Goal: Navigation & Orientation: Find specific page/section

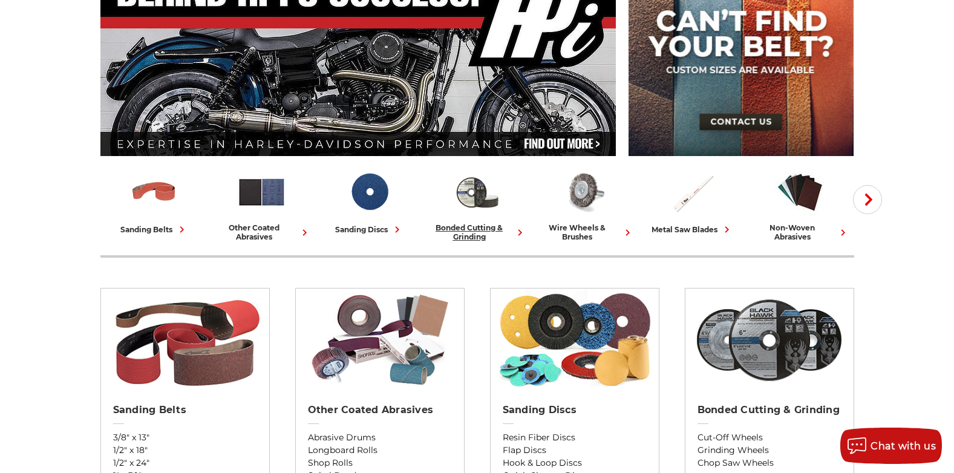
scroll to position [181, 0]
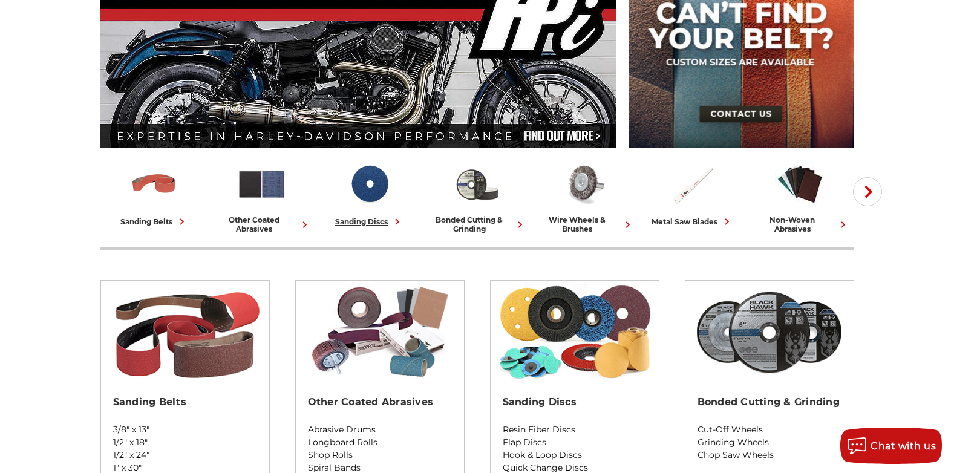
click at [354, 223] on div "sanding discs" at bounding box center [369, 221] width 68 height 13
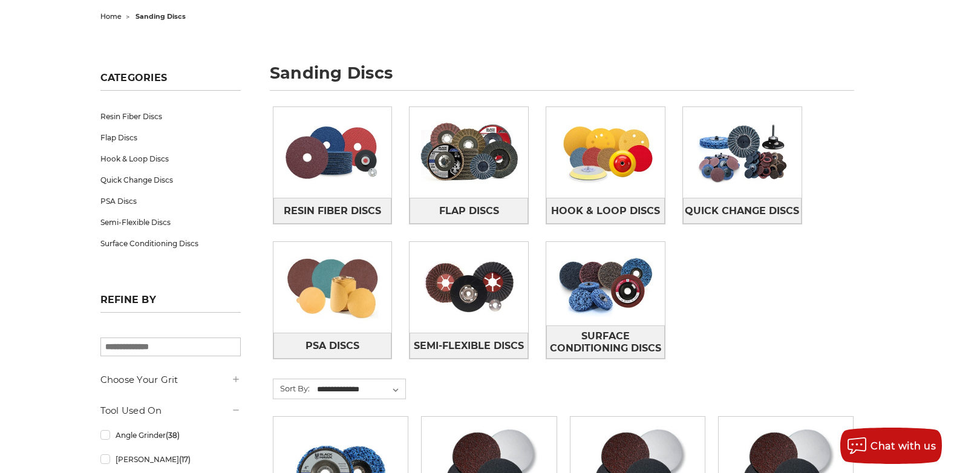
scroll to position [181, 0]
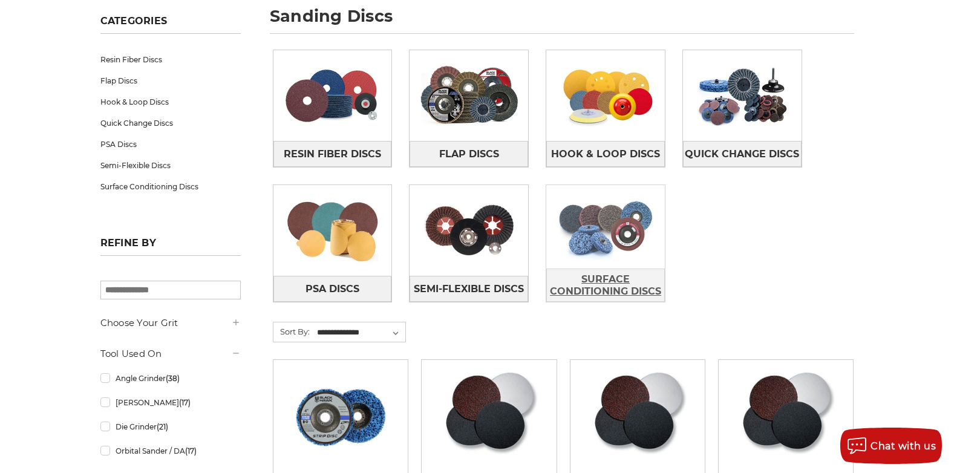
click at [598, 283] on span "Surface Conditioning Discs" at bounding box center [605, 285] width 117 height 33
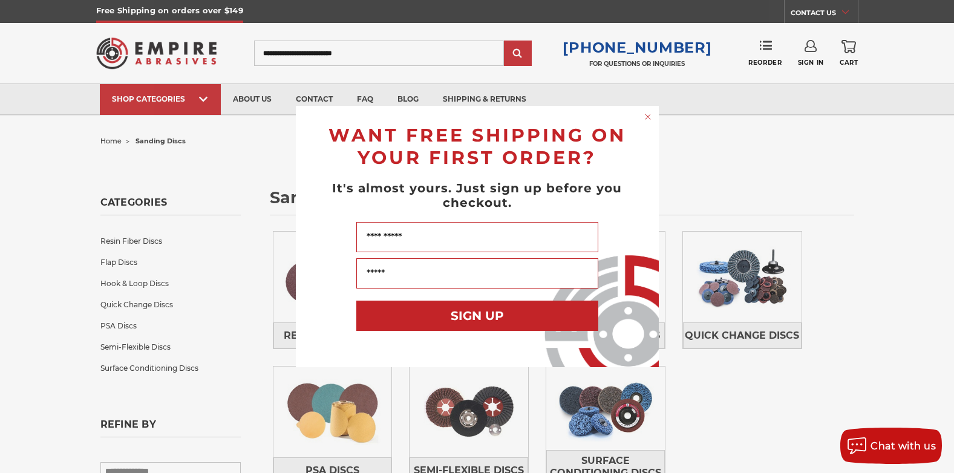
drag, startPoint x: 649, startPoint y: 113, endPoint x: 721, endPoint y: 151, distance: 81.7
click at [649, 114] on circle "Close dialog" at bounding box center [647, 116] width 11 height 11
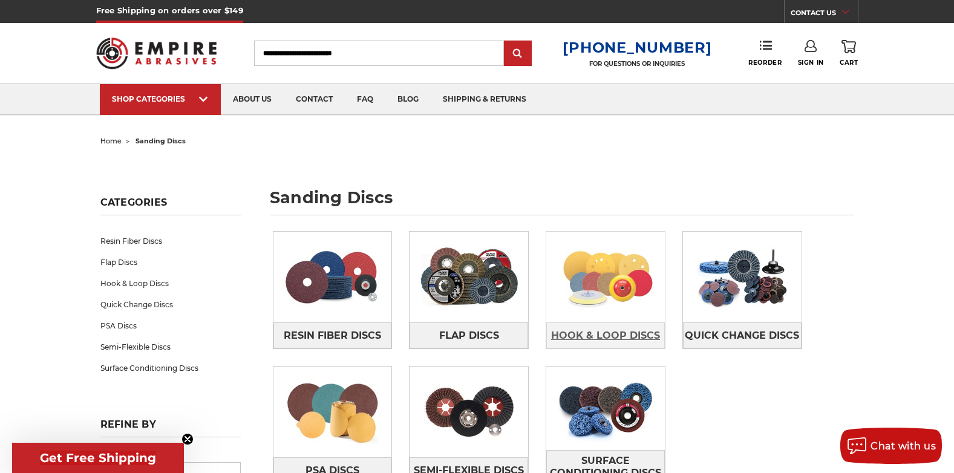
click at [607, 332] on span "Hook & Loop Discs" at bounding box center [605, 335] width 109 height 21
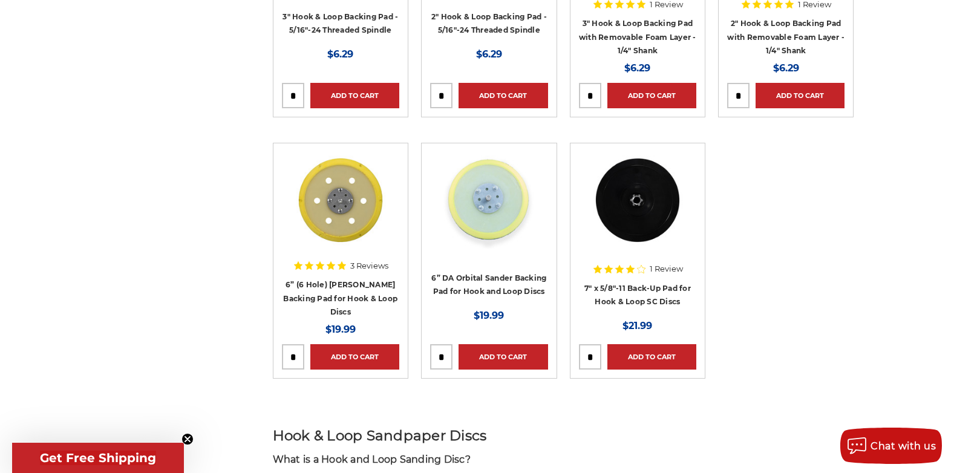
scroll to position [1331, 0]
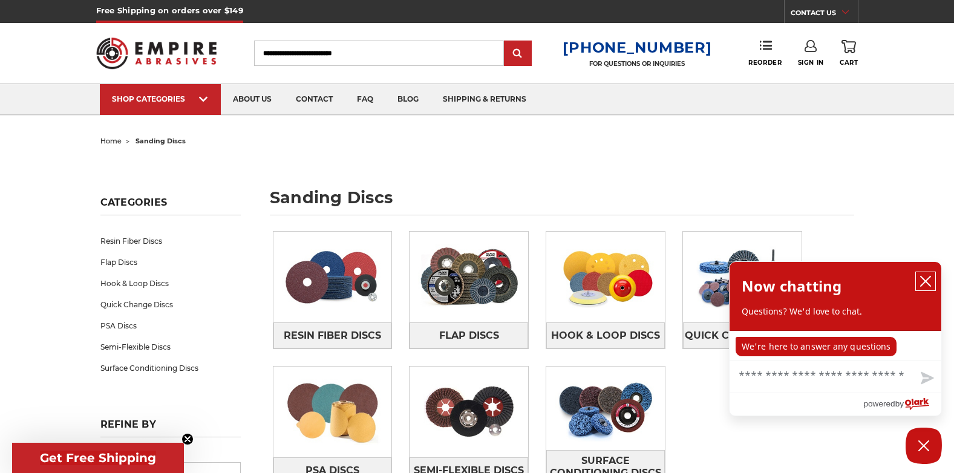
click at [931, 280] on icon "close chatbox" at bounding box center [926, 281] width 12 height 12
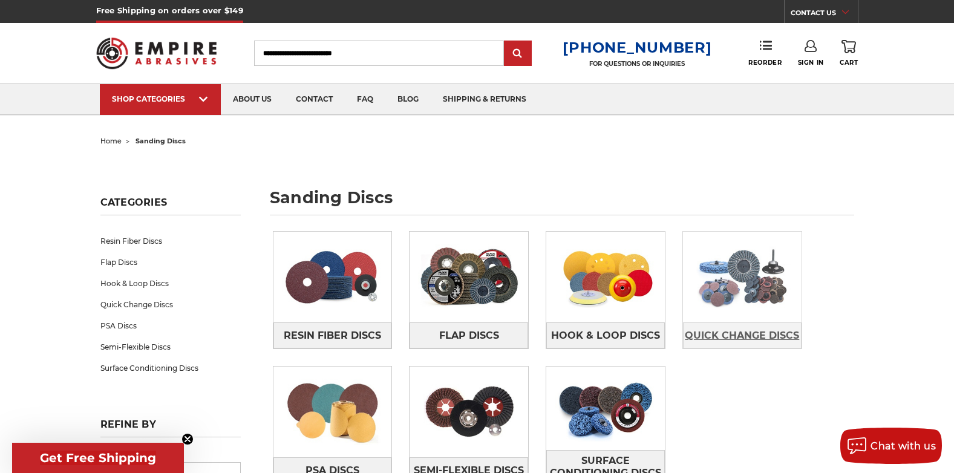
click at [767, 337] on span "Quick Change Discs" at bounding box center [742, 335] width 114 height 21
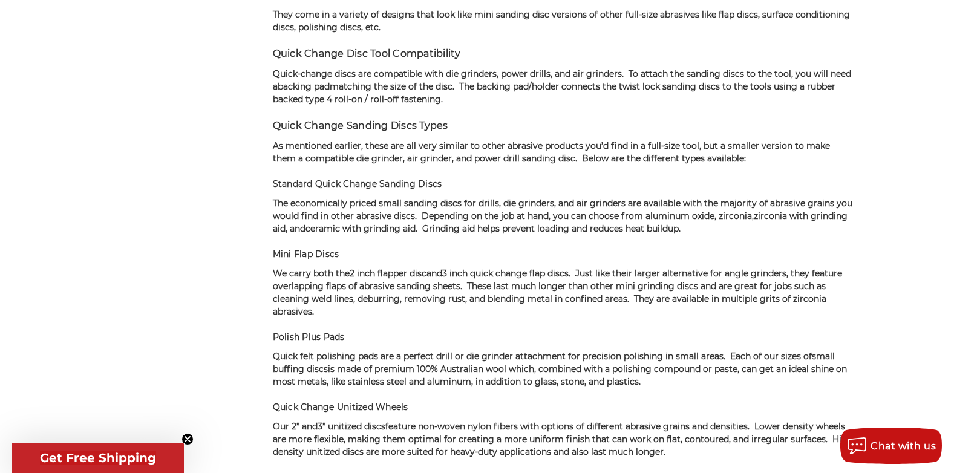
scroll to position [2178, 0]
